Goal: Task Accomplishment & Management: Use online tool/utility

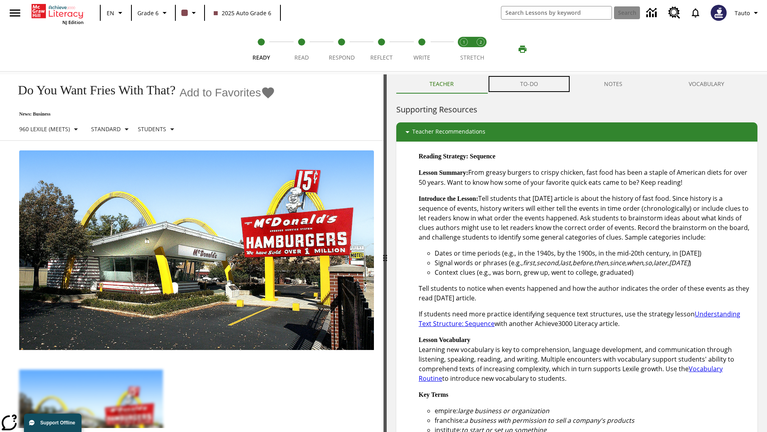
click at [530, 84] on button "TO-DO" at bounding box center [529, 83] width 84 height 19
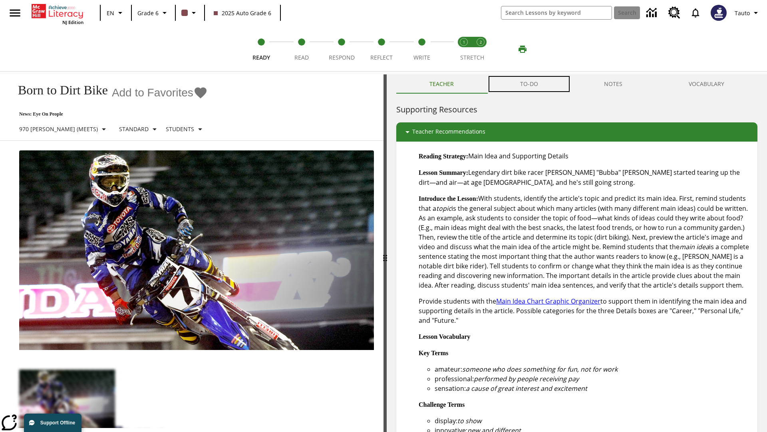
click at [530, 84] on button "TO-DO" at bounding box center [529, 83] width 84 height 19
